Goal: Task Accomplishment & Management: Manage account settings

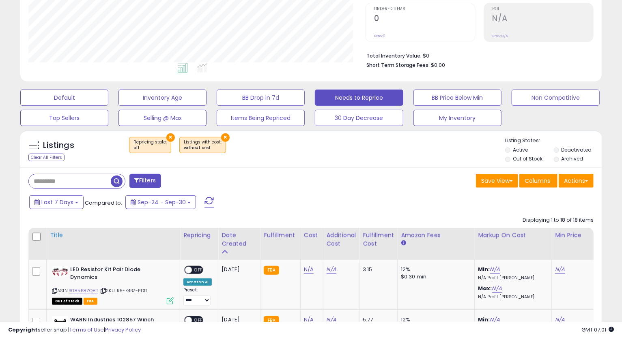
scroll to position [166, 337]
click at [52, 235] on div "Title" at bounding box center [113, 235] width 127 height 9
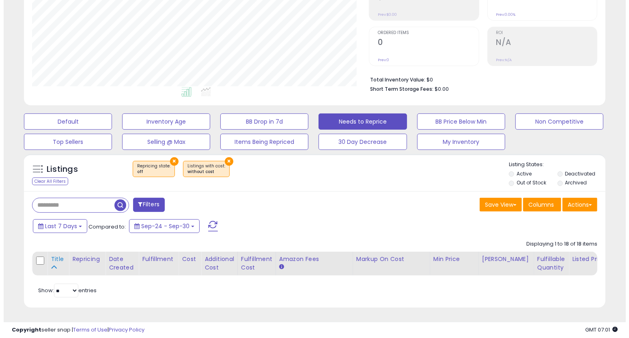
scroll to position [149, 0]
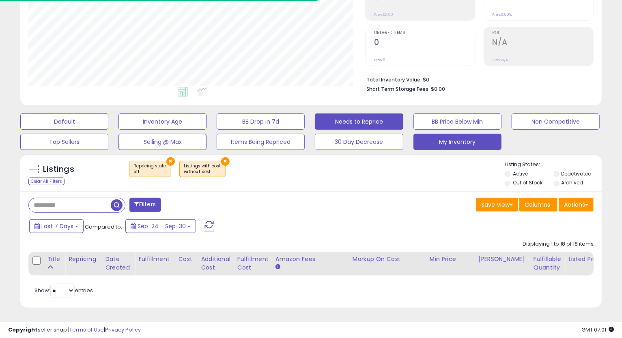
click at [446, 134] on button "My Inventory" at bounding box center [457, 142] width 88 height 16
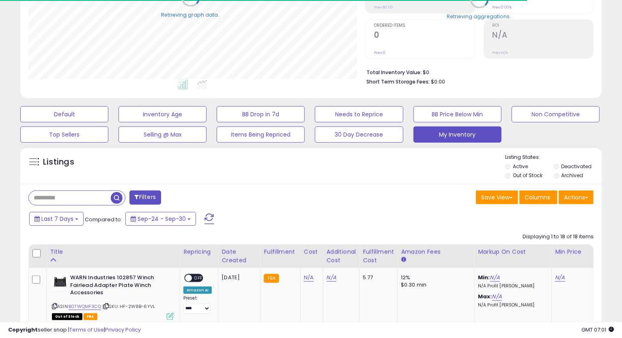
scroll to position [405346, 405176]
click at [458, 133] on button "My Inventory" at bounding box center [457, 135] width 88 height 16
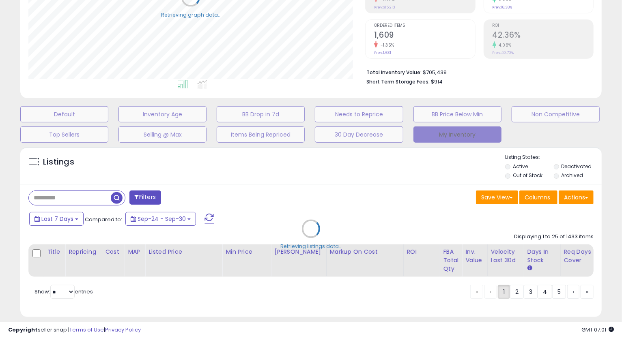
select select "**"
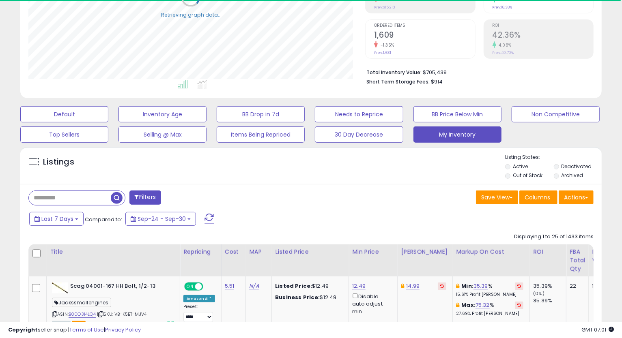
click at [64, 251] on div "Title" at bounding box center [113, 252] width 127 height 9
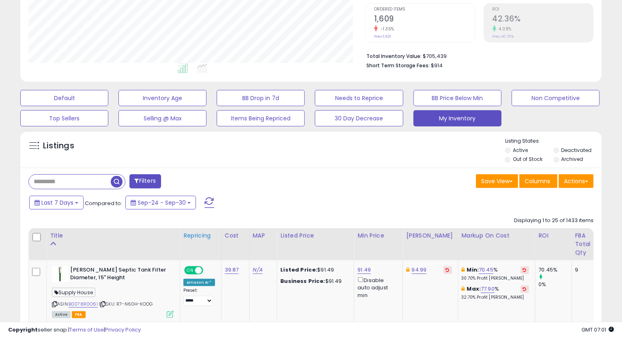
scroll to position [210, 0]
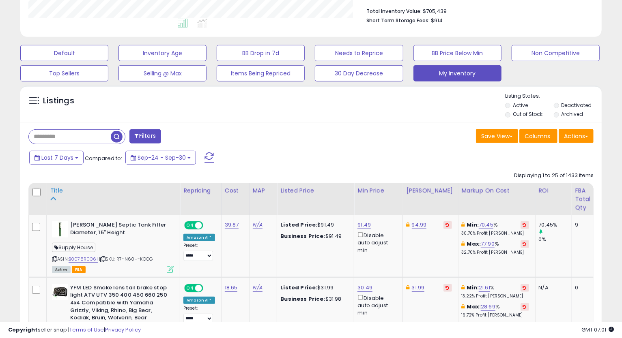
click at [60, 186] on th "Title" at bounding box center [113, 199] width 133 height 32
click at [246, 129] on div "Filters" at bounding box center [166, 137] width 289 height 16
click at [60, 191] on div "Title" at bounding box center [113, 191] width 127 height 9
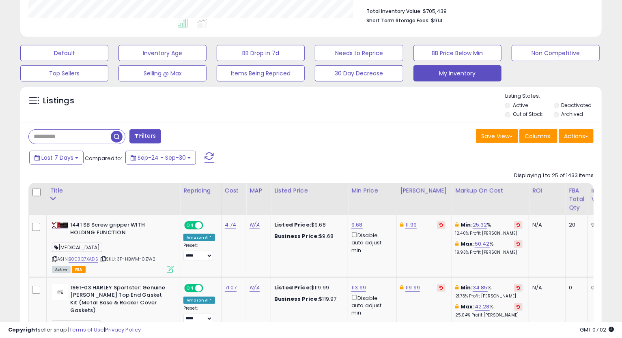
scroll to position [1850, 0]
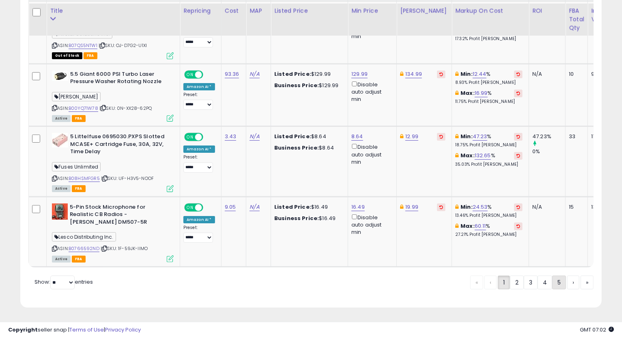
click at [559, 284] on link "5" at bounding box center [559, 283] width 14 height 14
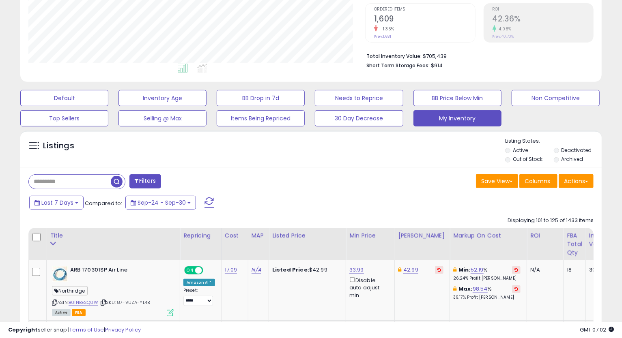
scroll to position [1880, 0]
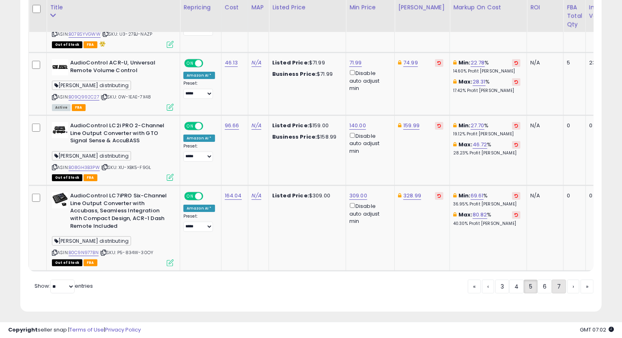
click at [558, 285] on link "7" at bounding box center [558, 287] width 14 height 14
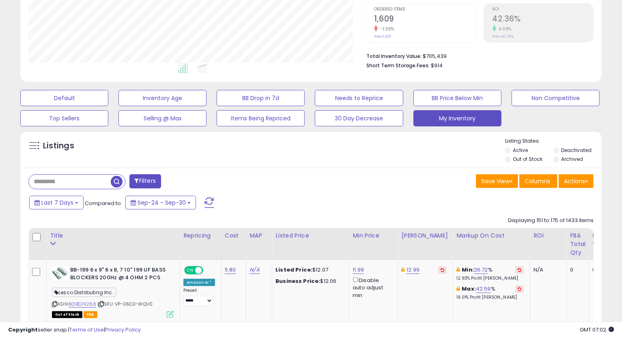
scroll to position [1744, 0]
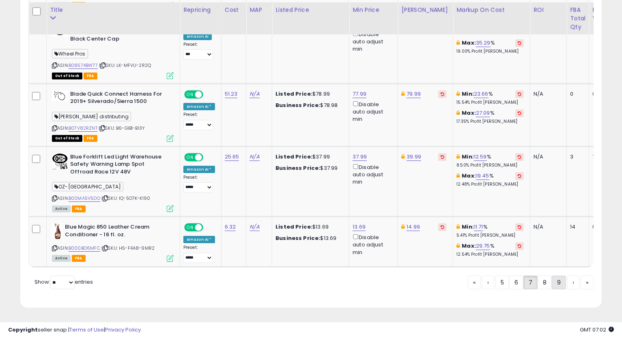
click at [561, 283] on link "9" at bounding box center [558, 283] width 14 height 14
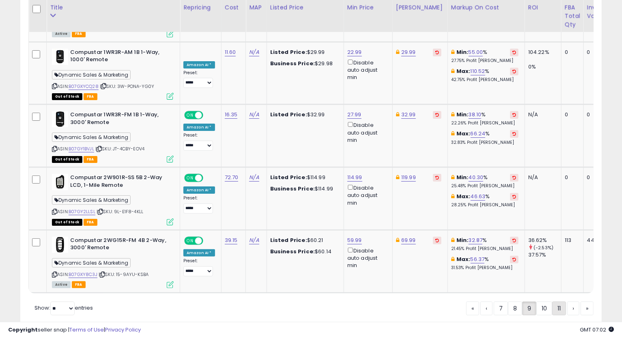
click at [556, 302] on link "11" at bounding box center [559, 309] width 14 height 14
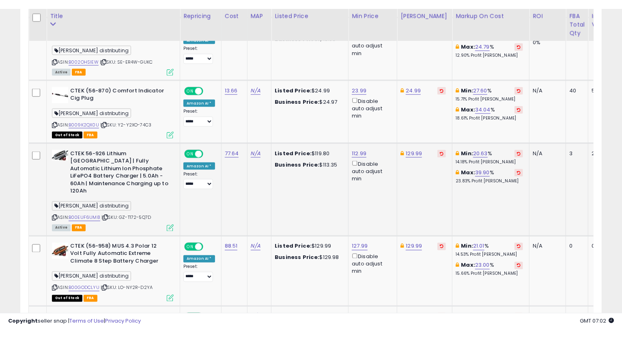
scroll to position [790, 0]
